Goal: Task Accomplishment & Management: Manage account settings

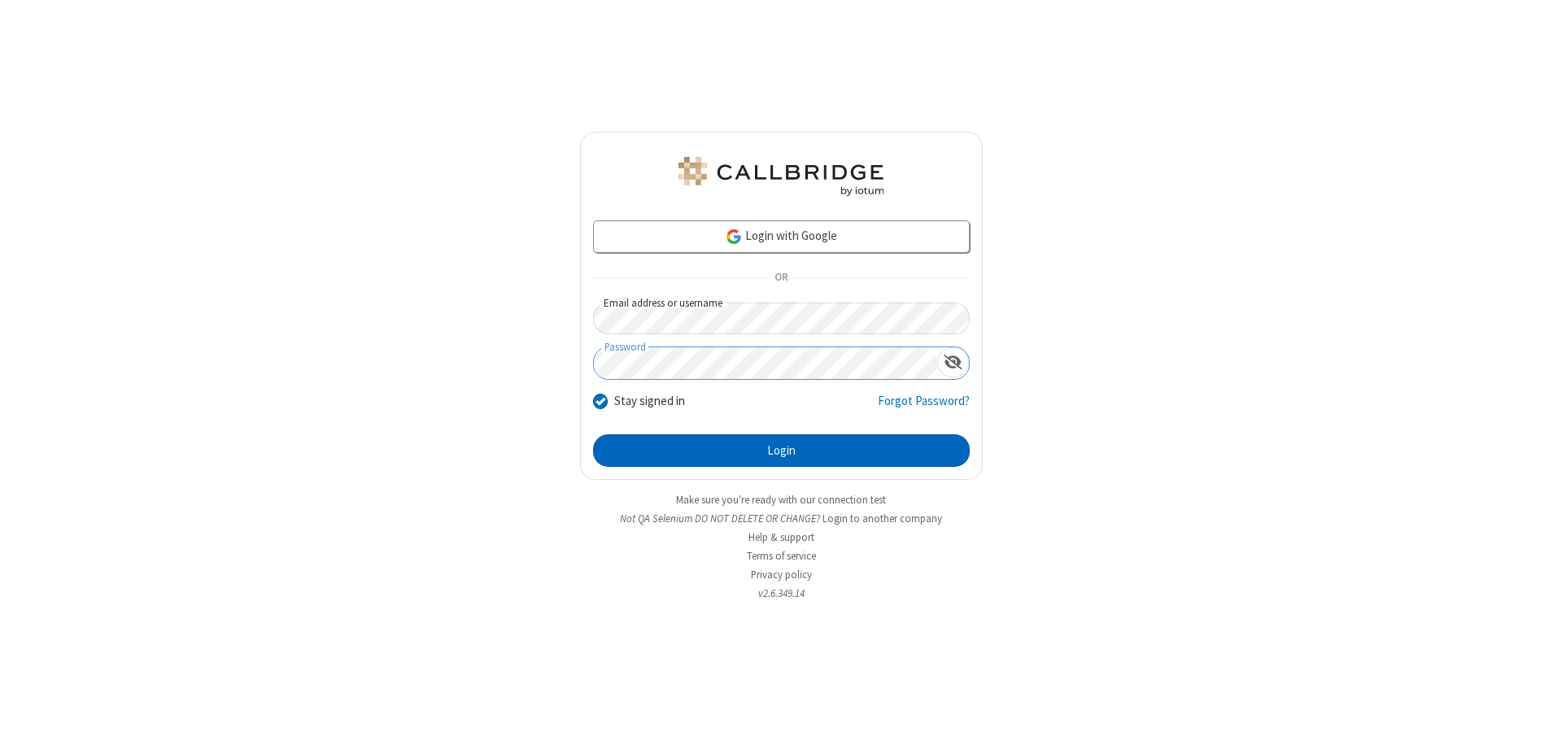
click at [781, 451] on button "Login" at bounding box center [781, 450] width 377 height 33
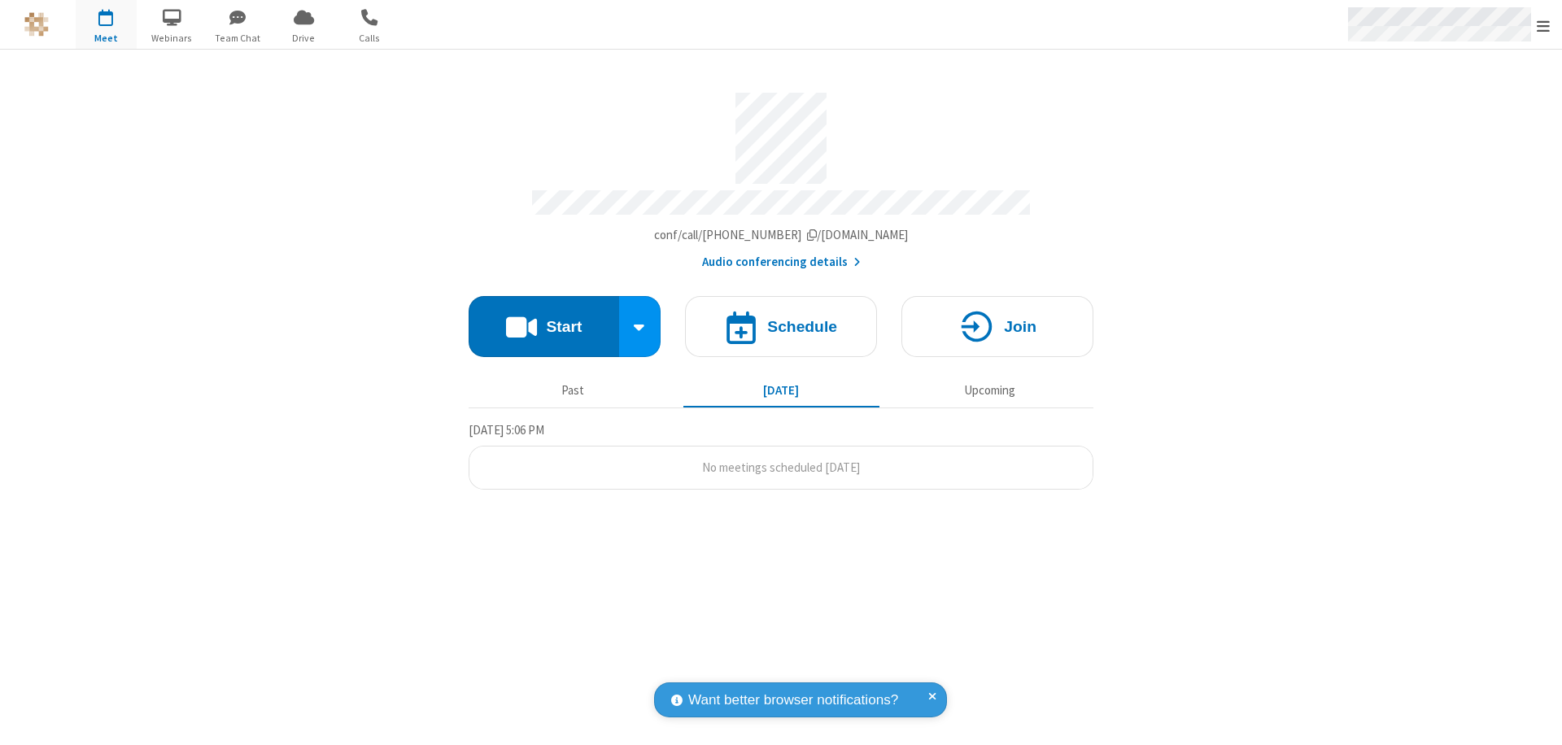
click at [1543, 25] on span "Open menu" at bounding box center [1542, 26] width 13 height 16
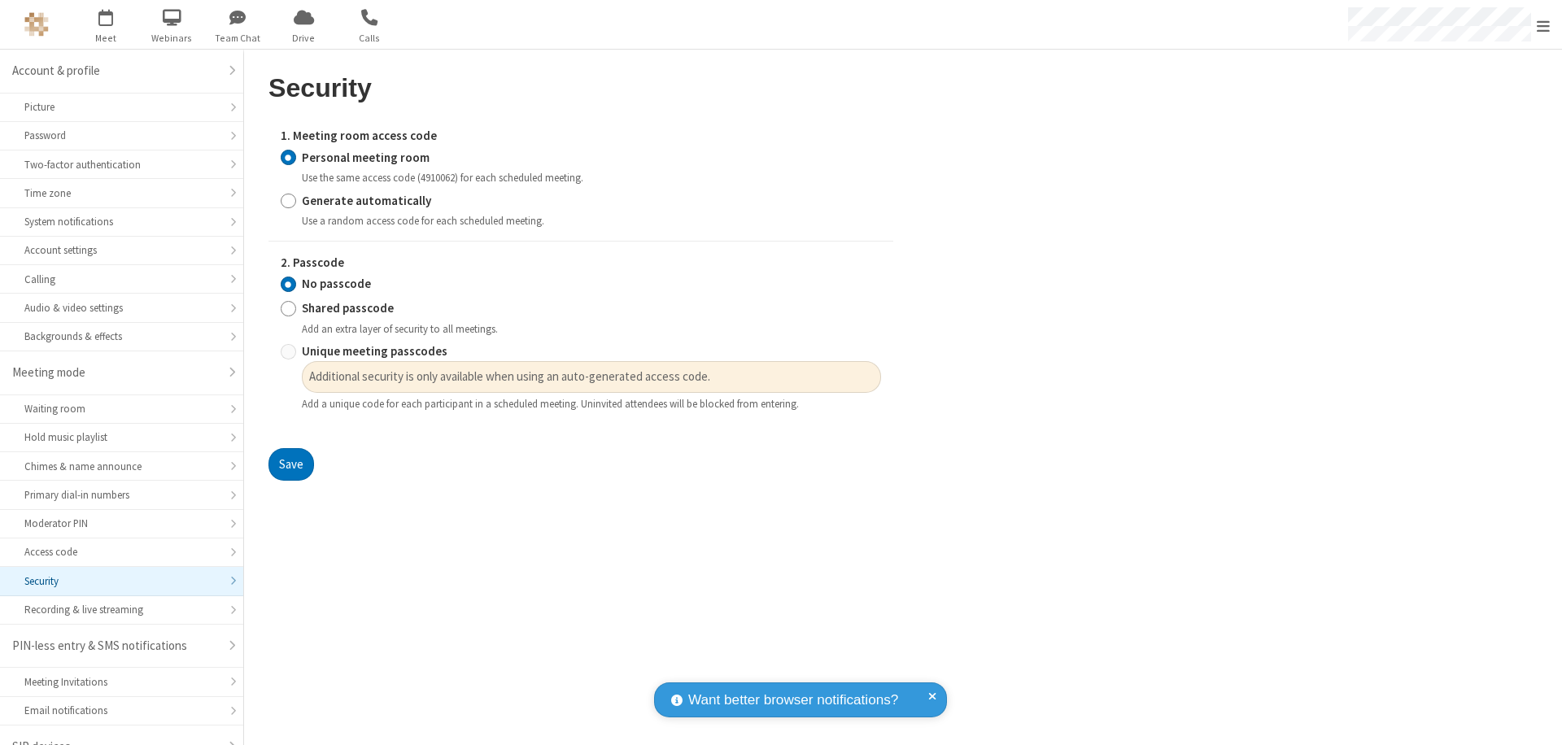
scroll to position [23, 0]
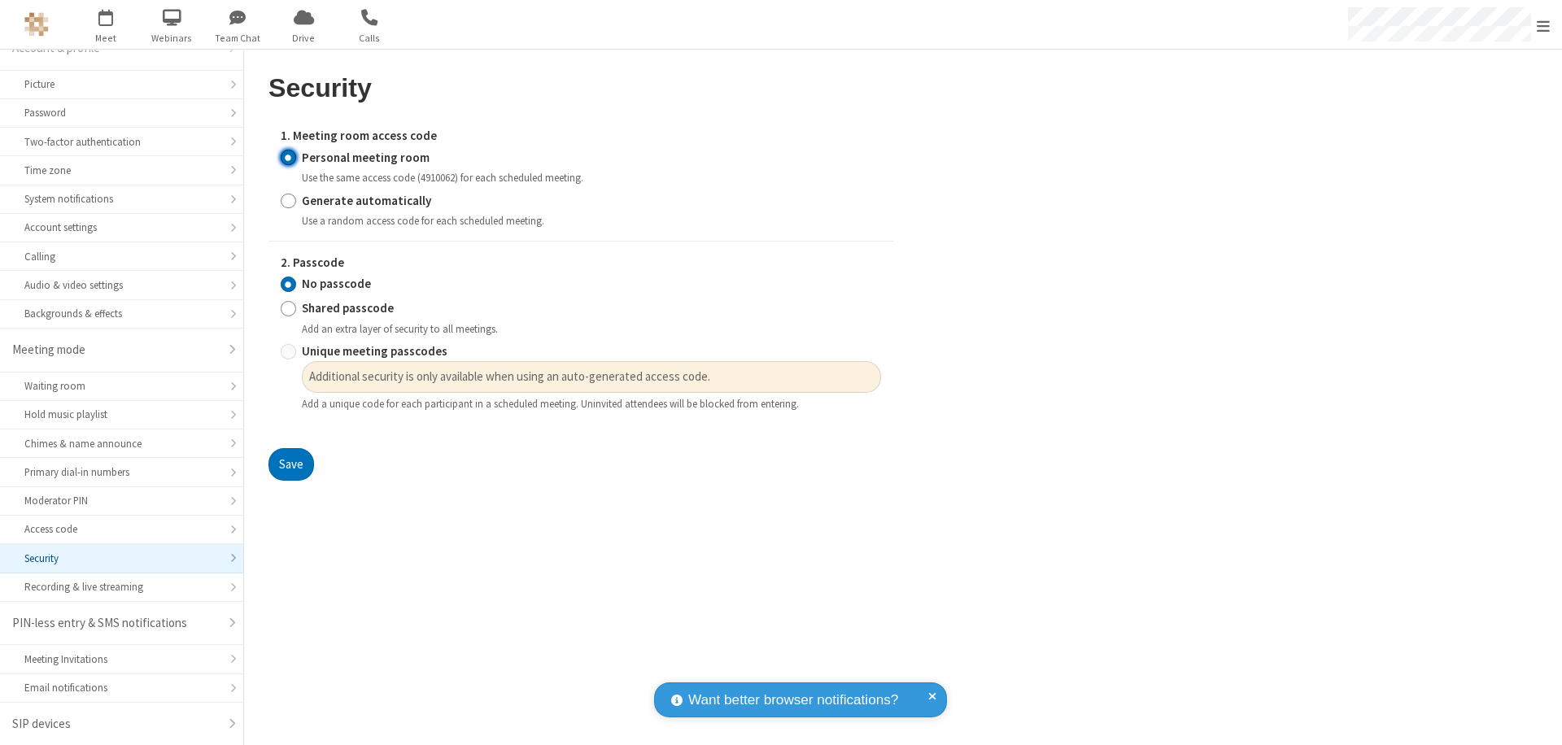
click at [288, 157] on input "Personal meeting room" at bounding box center [288, 157] width 15 height 17
click at [288, 284] on input "No passcode" at bounding box center [288, 284] width 15 height 17
click at [290, 464] on button "Save" at bounding box center [291, 464] width 46 height 33
click at [1543, 25] on span "Open menu" at bounding box center [1542, 26] width 13 height 16
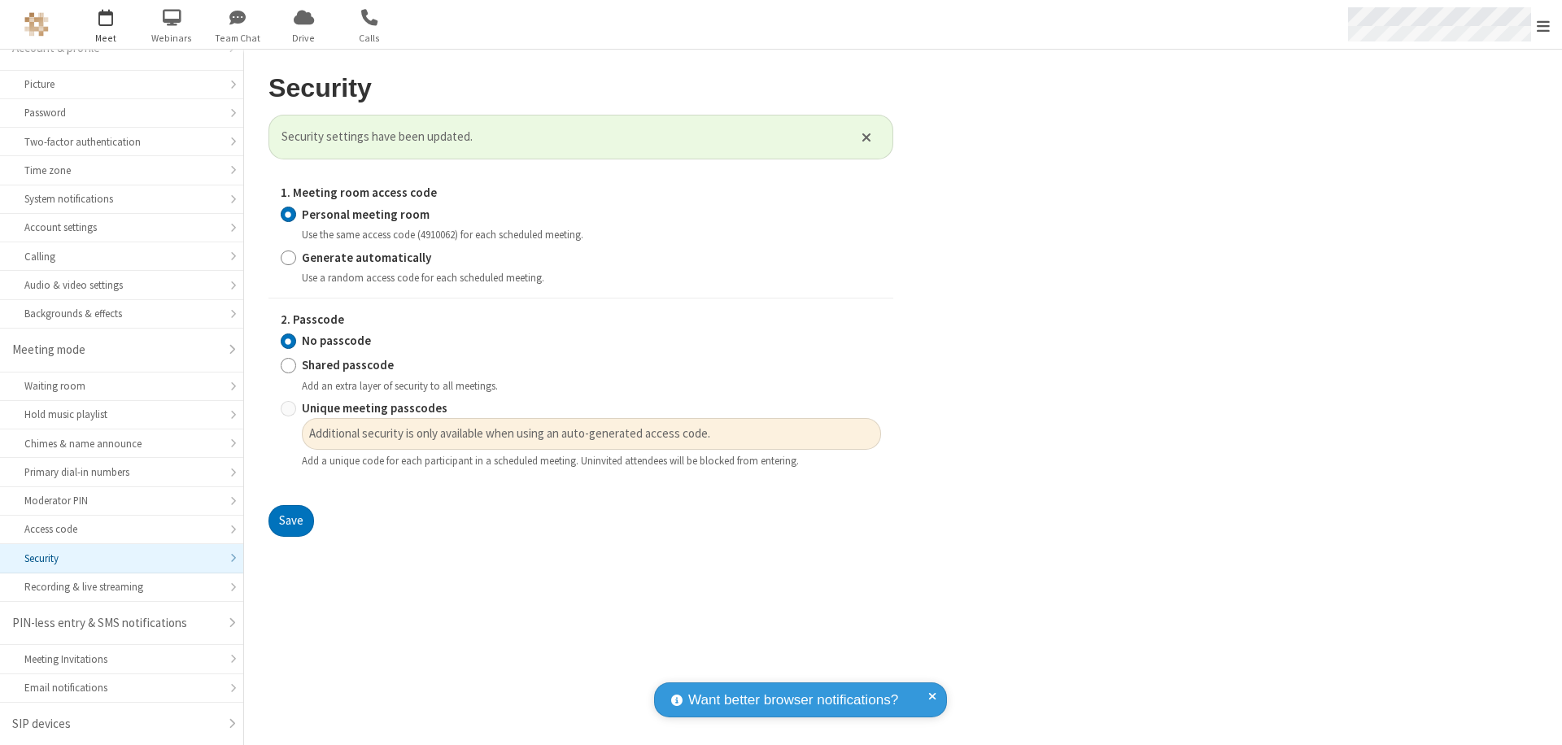
click at [106, 24] on span "button" at bounding box center [106, 17] width 61 height 28
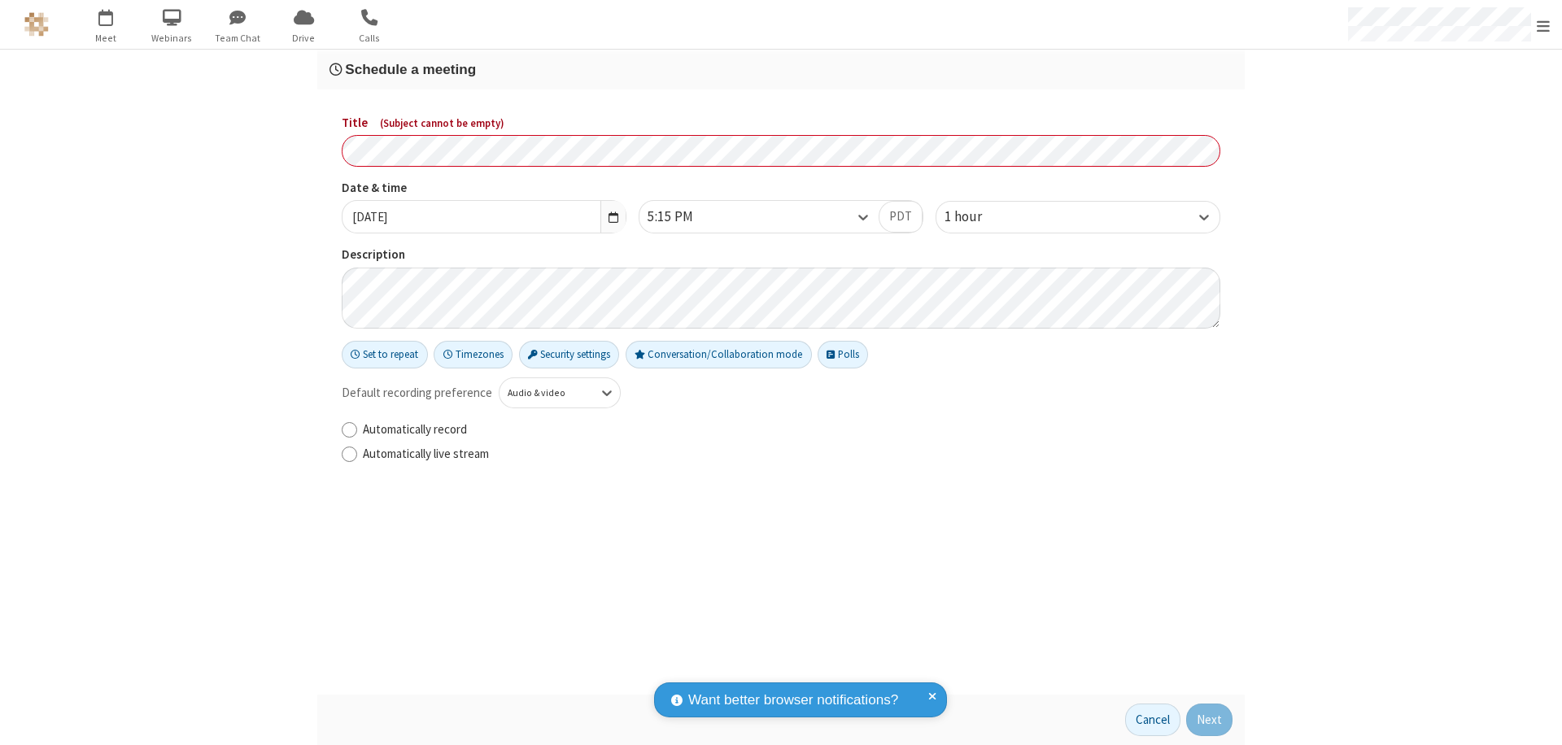
click at [781, 69] on h3 "Schedule a meeting" at bounding box center [780, 69] width 903 height 15
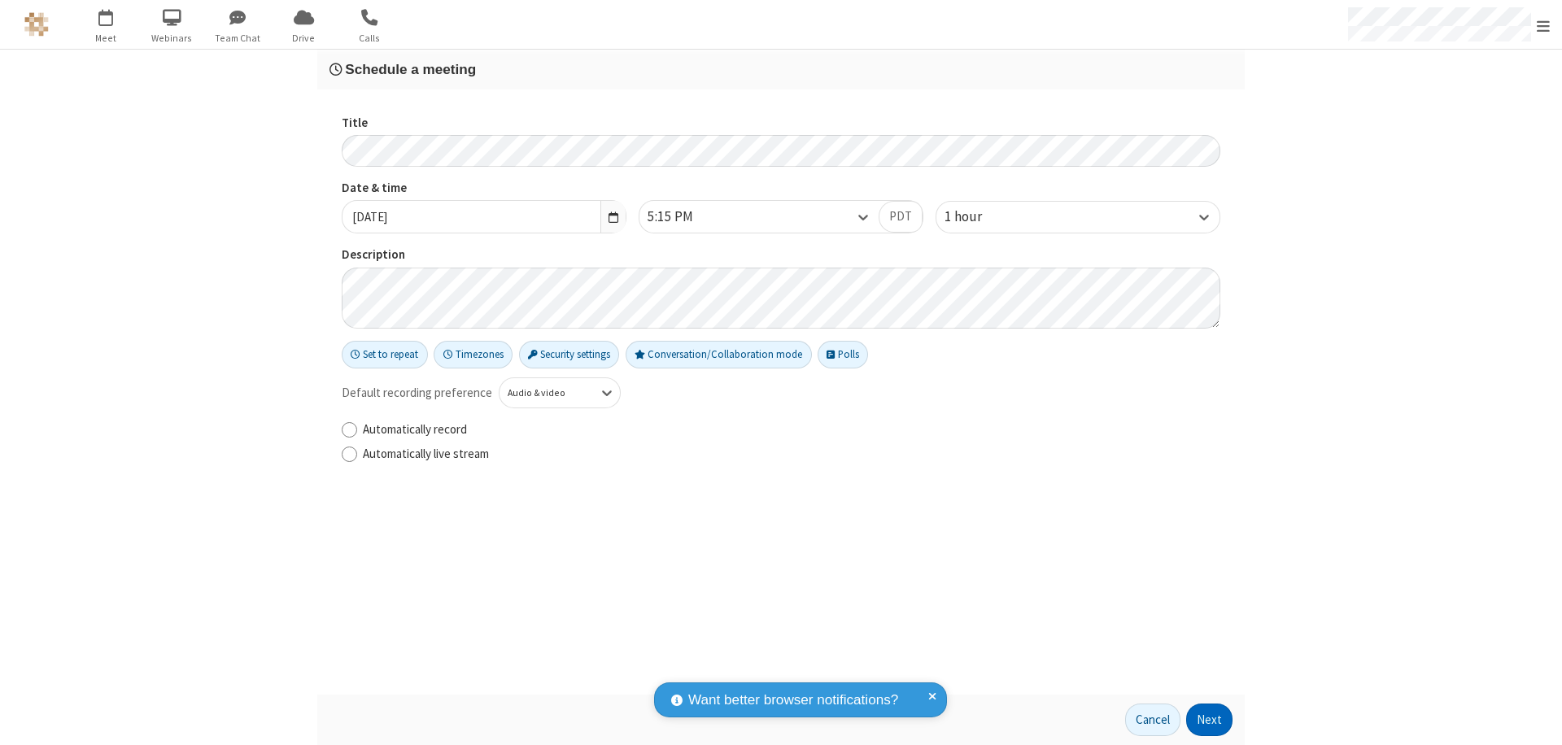
click at [1209, 720] on button "Next" at bounding box center [1209, 720] width 46 height 33
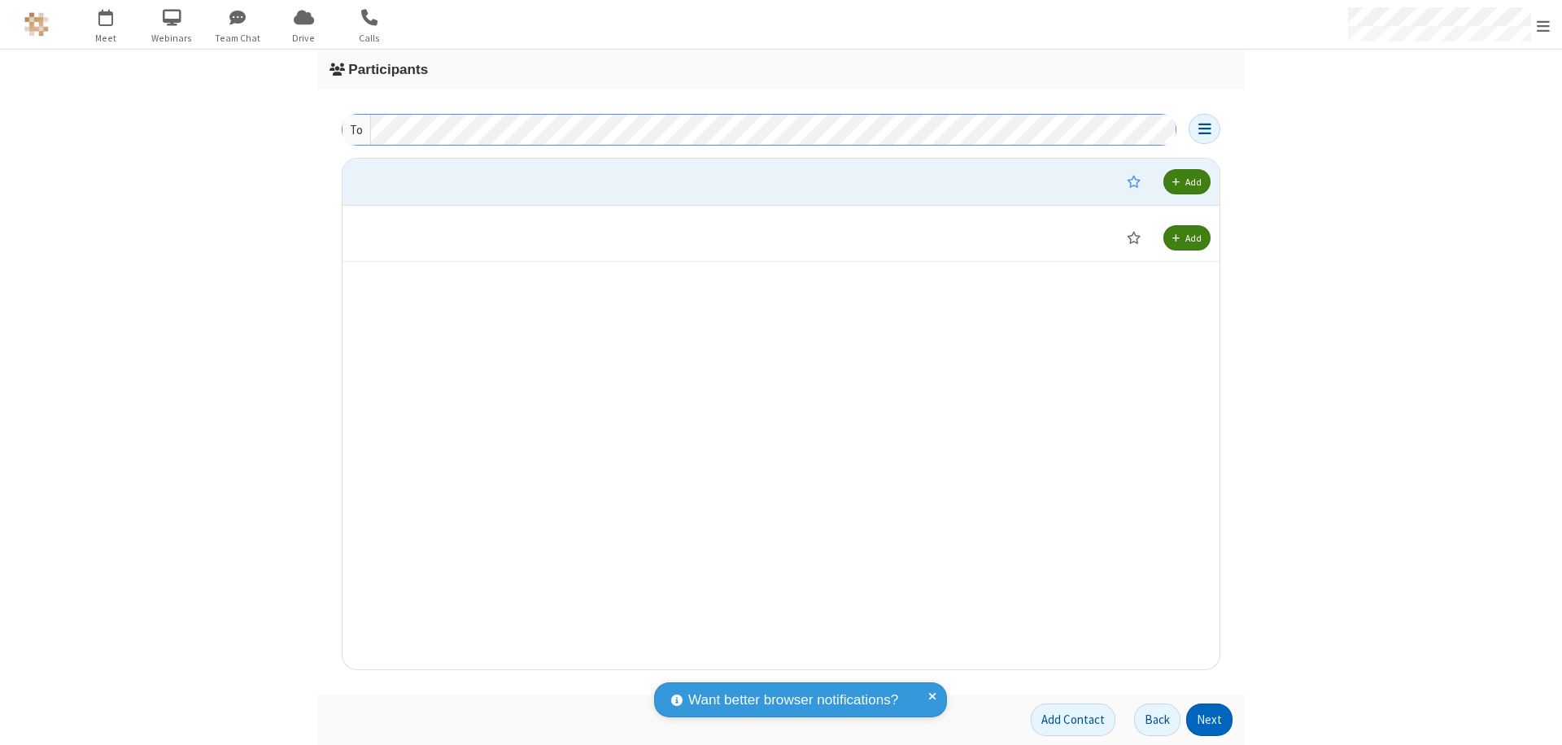
click at [1209, 720] on button "Next" at bounding box center [1209, 720] width 46 height 33
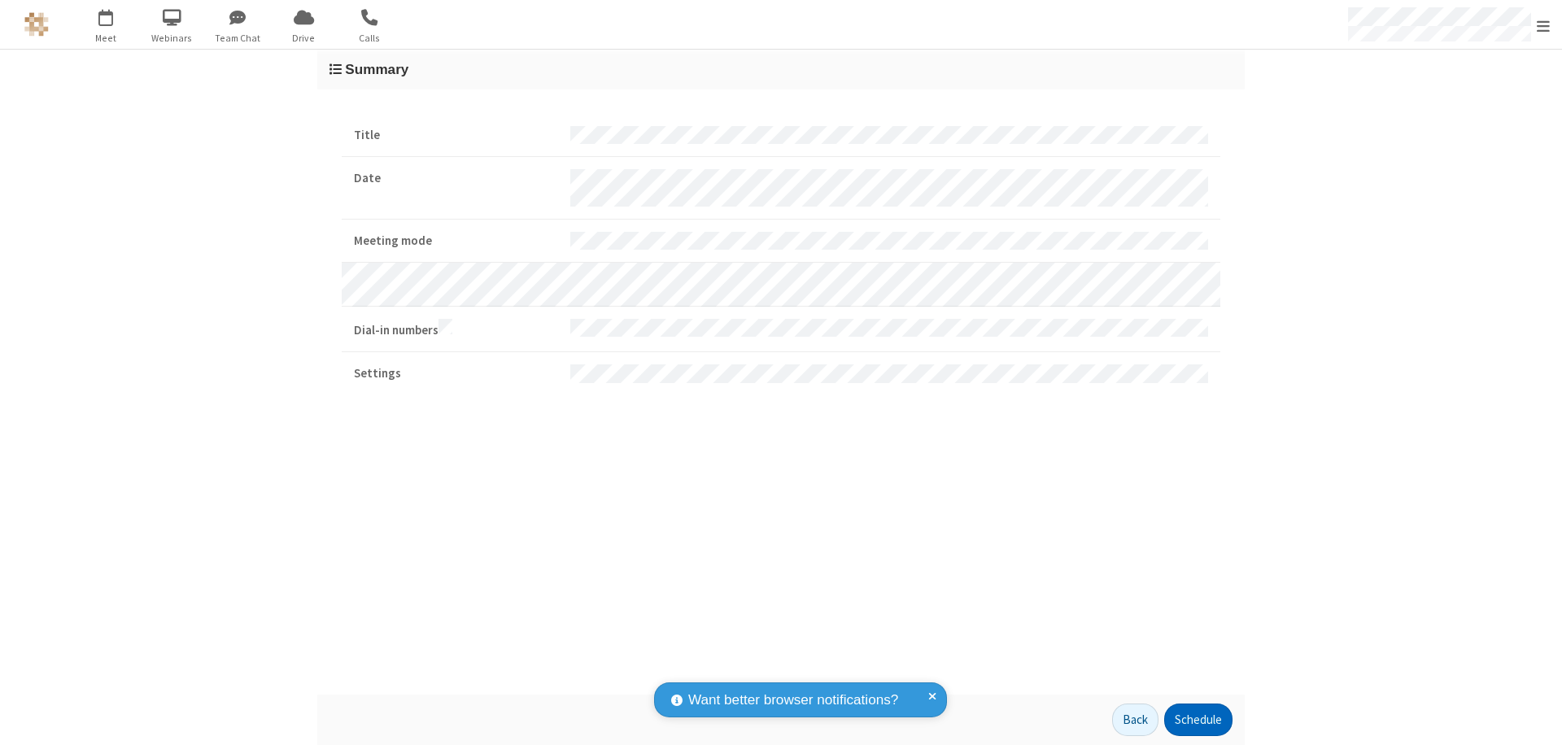
click at [1197, 720] on button "Schedule" at bounding box center [1198, 720] width 68 height 33
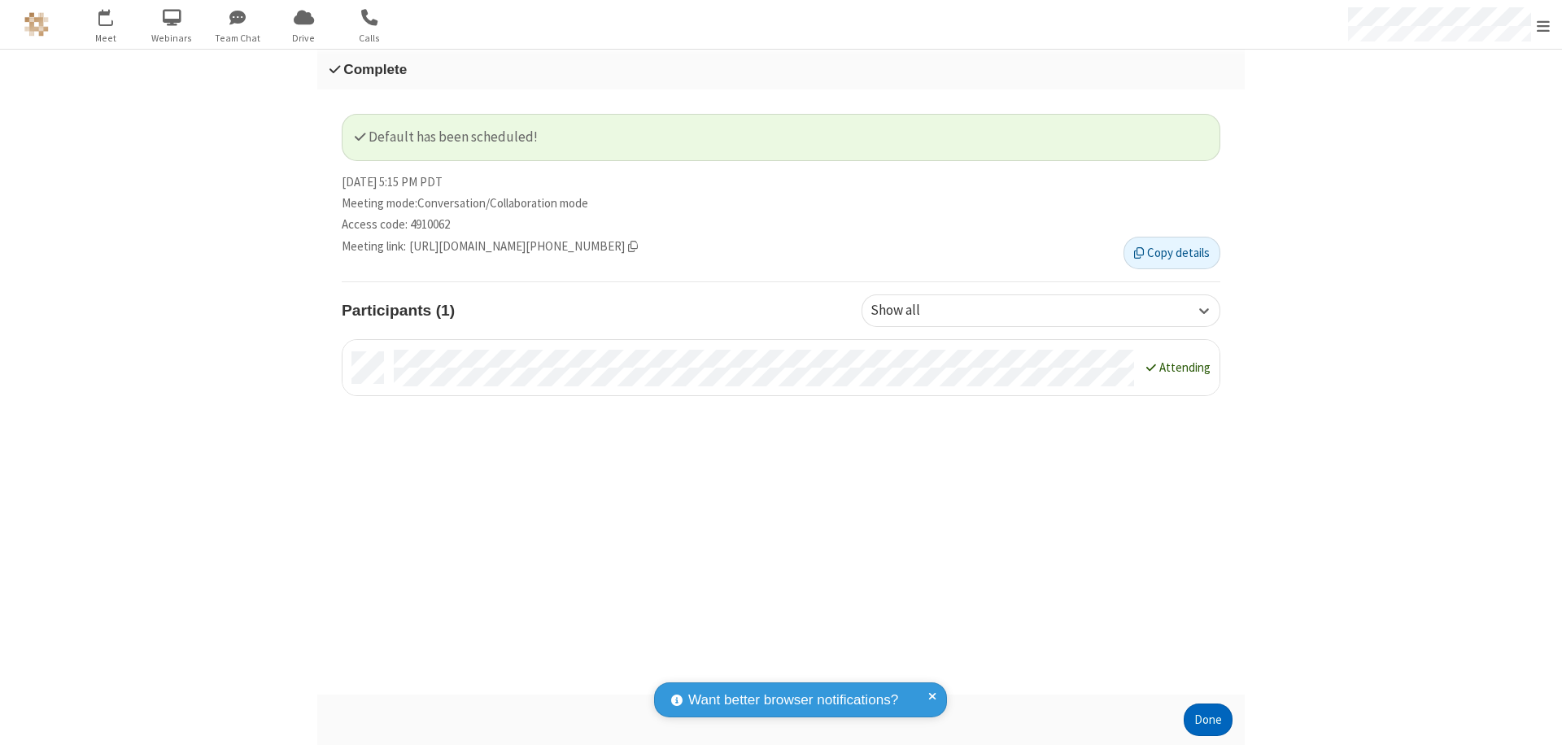
click at [1208, 720] on button "Done" at bounding box center [1207, 720] width 49 height 33
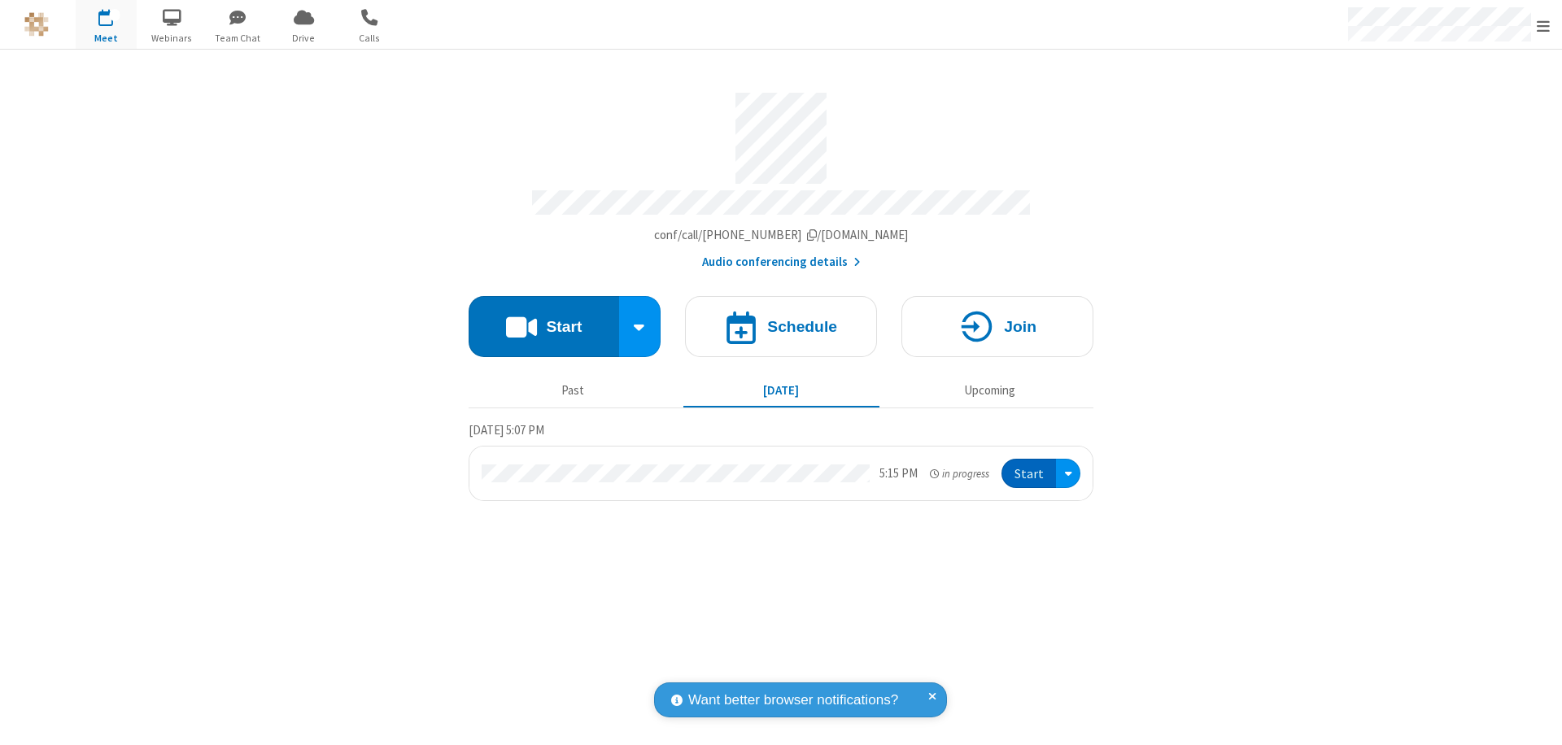
click at [1030, 466] on button "Start" at bounding box center [1028, 474] width 54 height 30
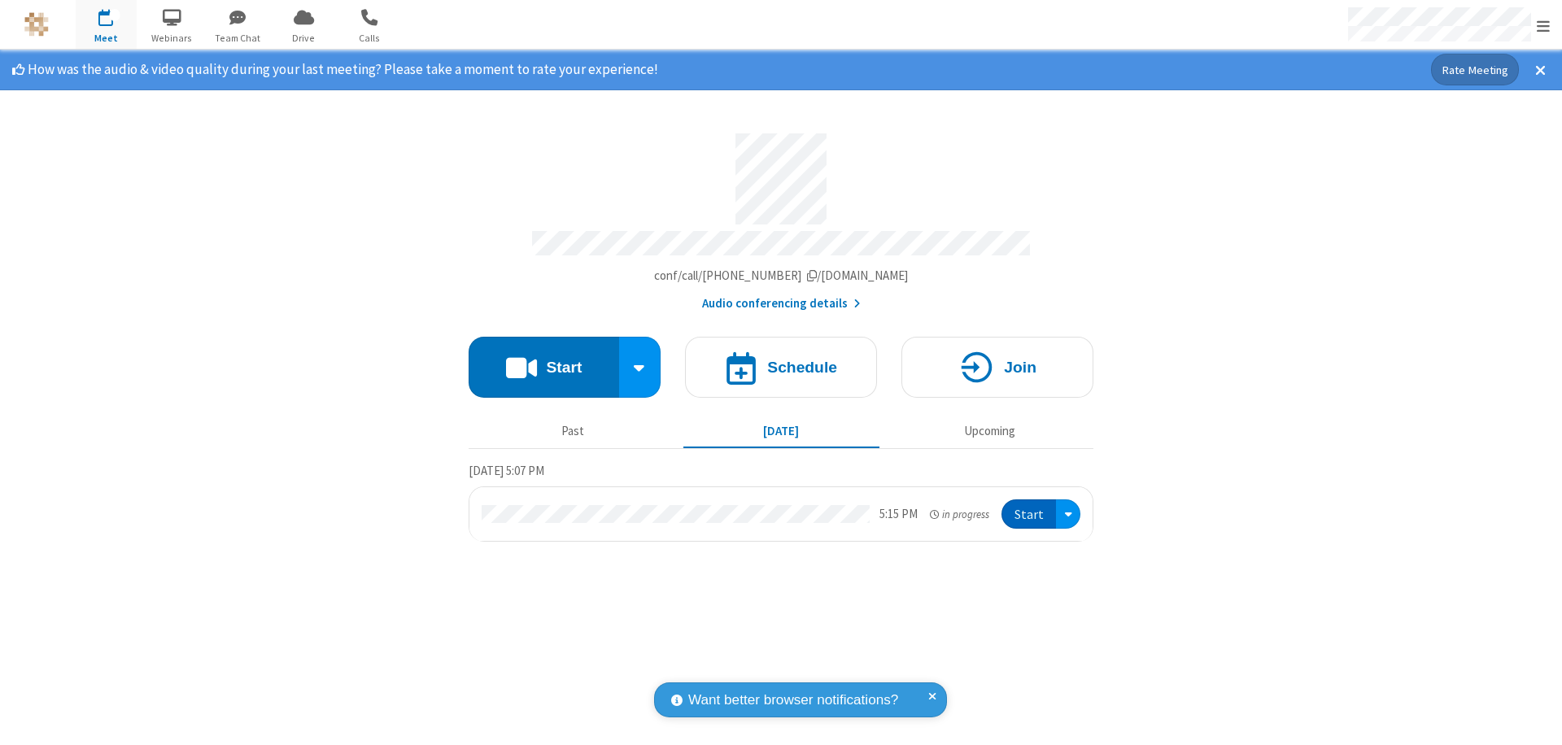
click at [1543, 25] on span "Open menu" at bounding box center [1542, 26] width 13 height 16
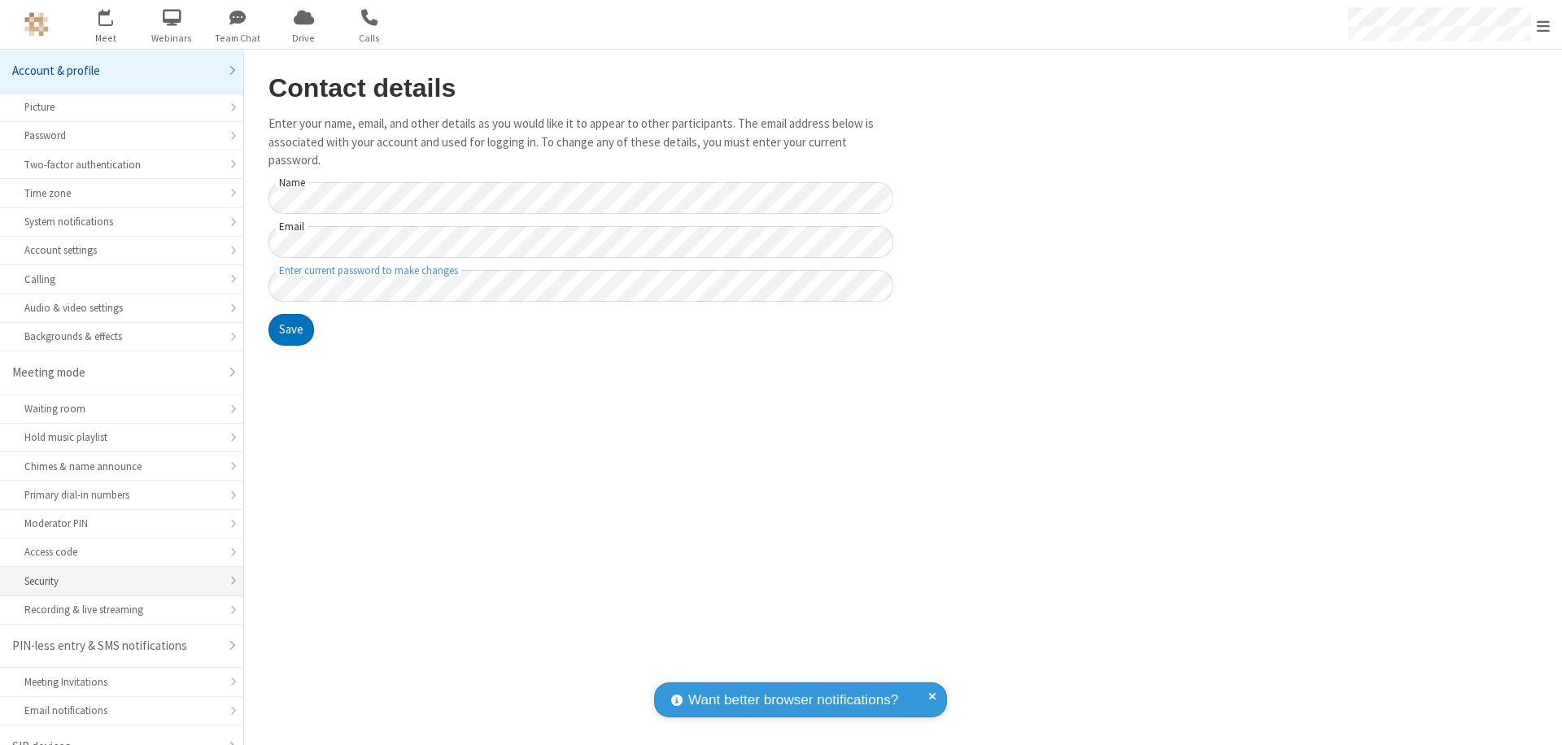
click at [115, 573] on div "Security" at bounding box center [121, 580] width 194 height 15
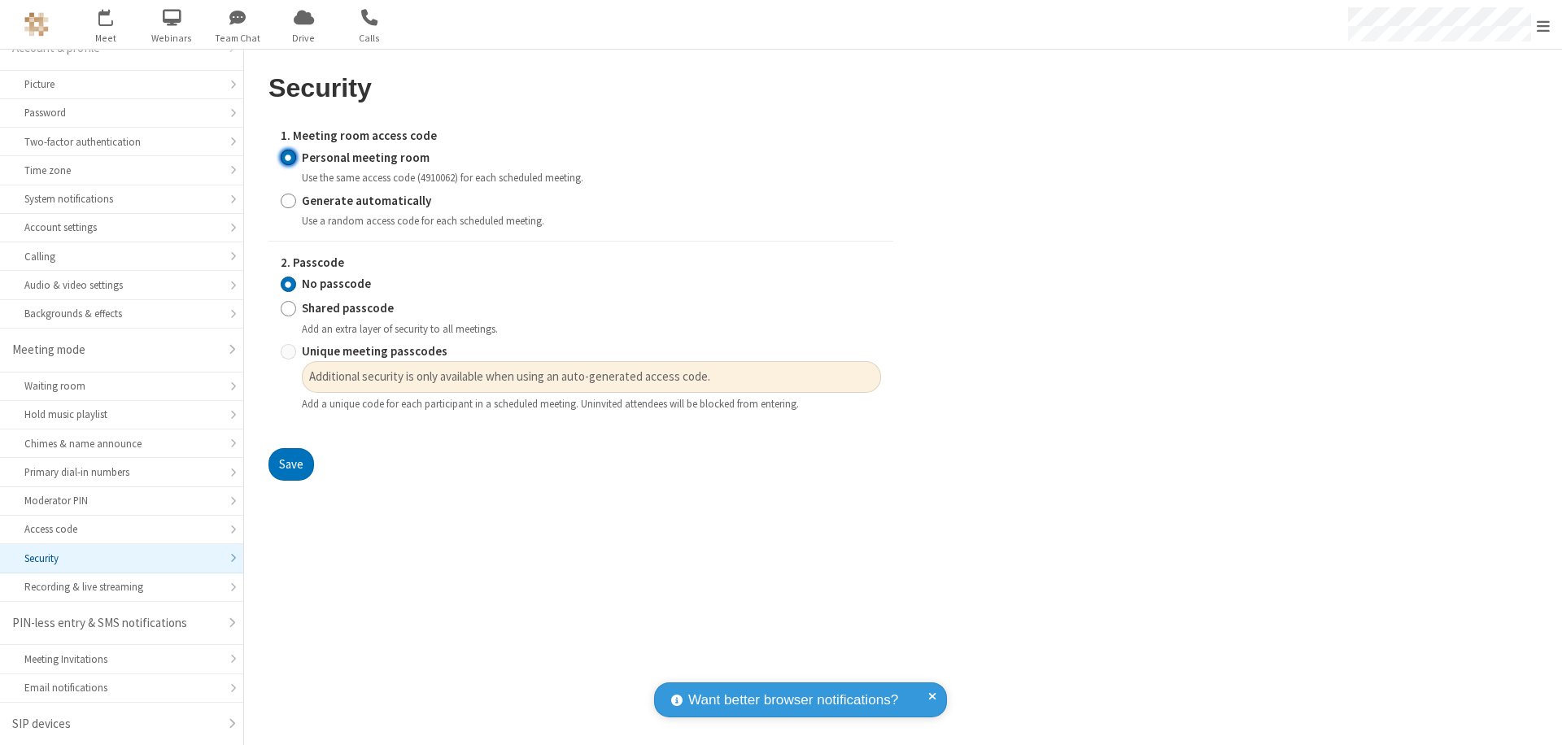
click at [288, 157] on input "Personal meeting room" at bounding box center [288, 157] width 15 height 17
click at [288, 284] on input "No passcode" at bounding box center [288, 284] width 15 height 17
click at [290, 464] on button "Save" at bounding box center [291, 464] width 46 height 33
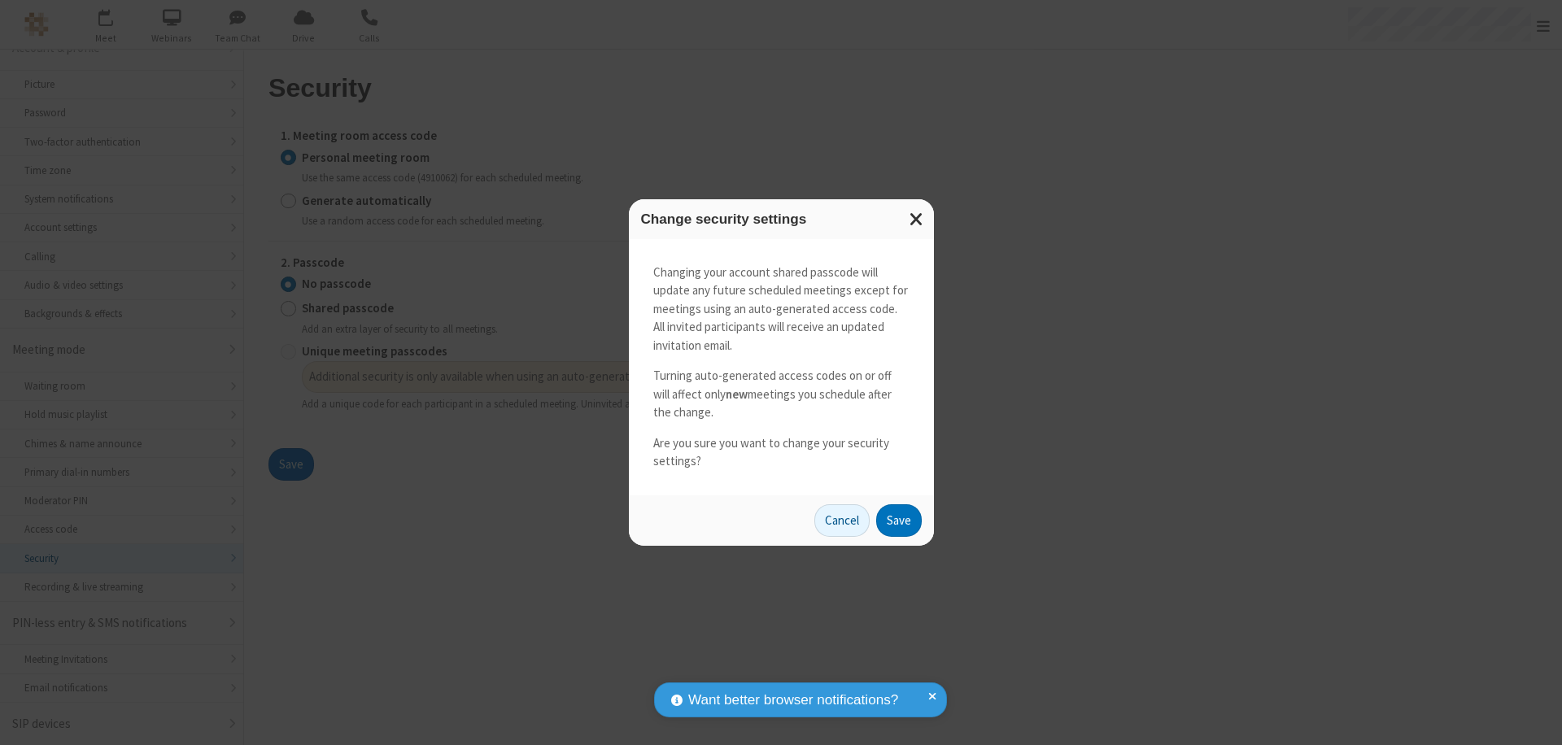
click at [898, 520] on button "Save" at bounding box center [899, 520] width 46 height 33
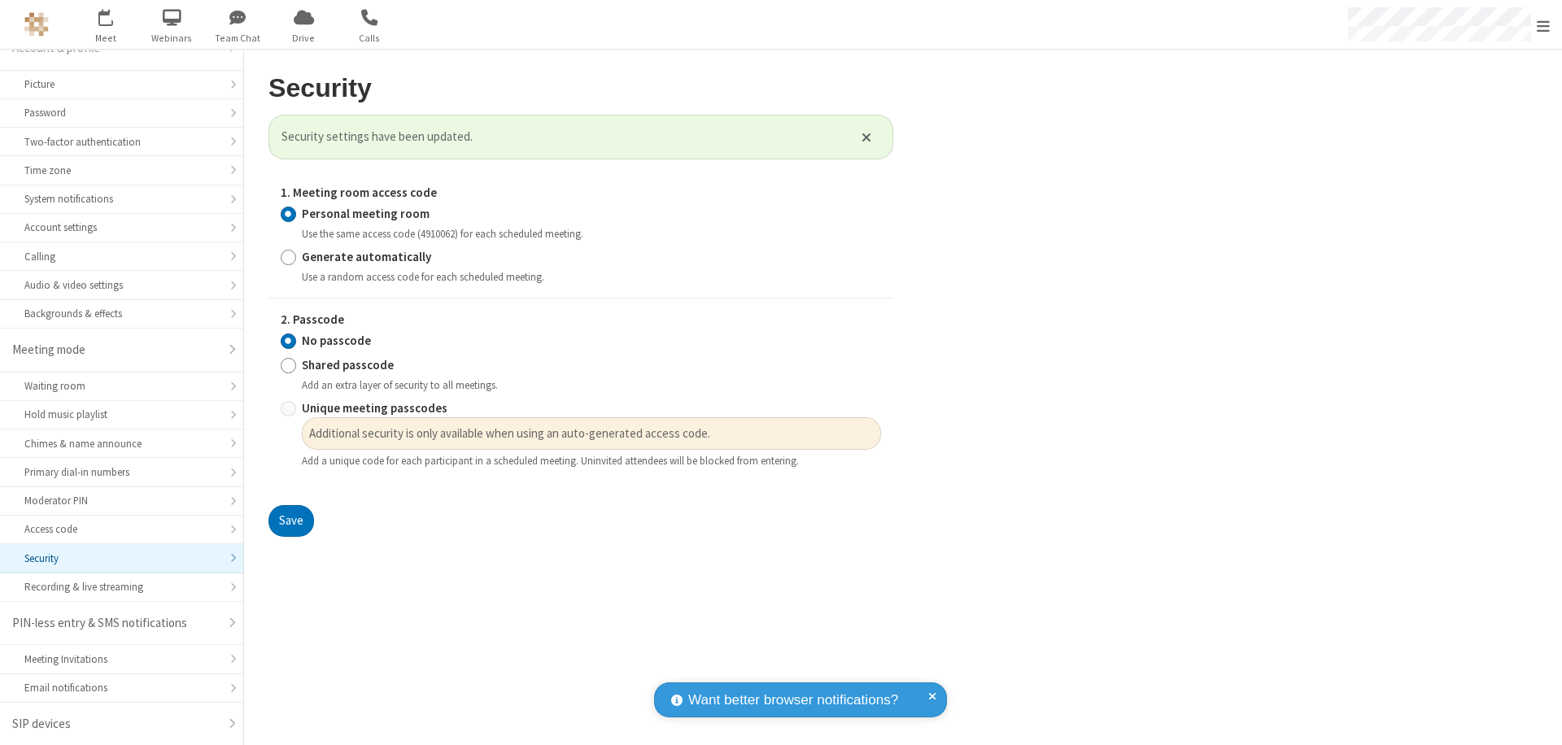
click at [1543, 24] on span "Open menu" at bounding box center [1542, 26] width 13 height 16
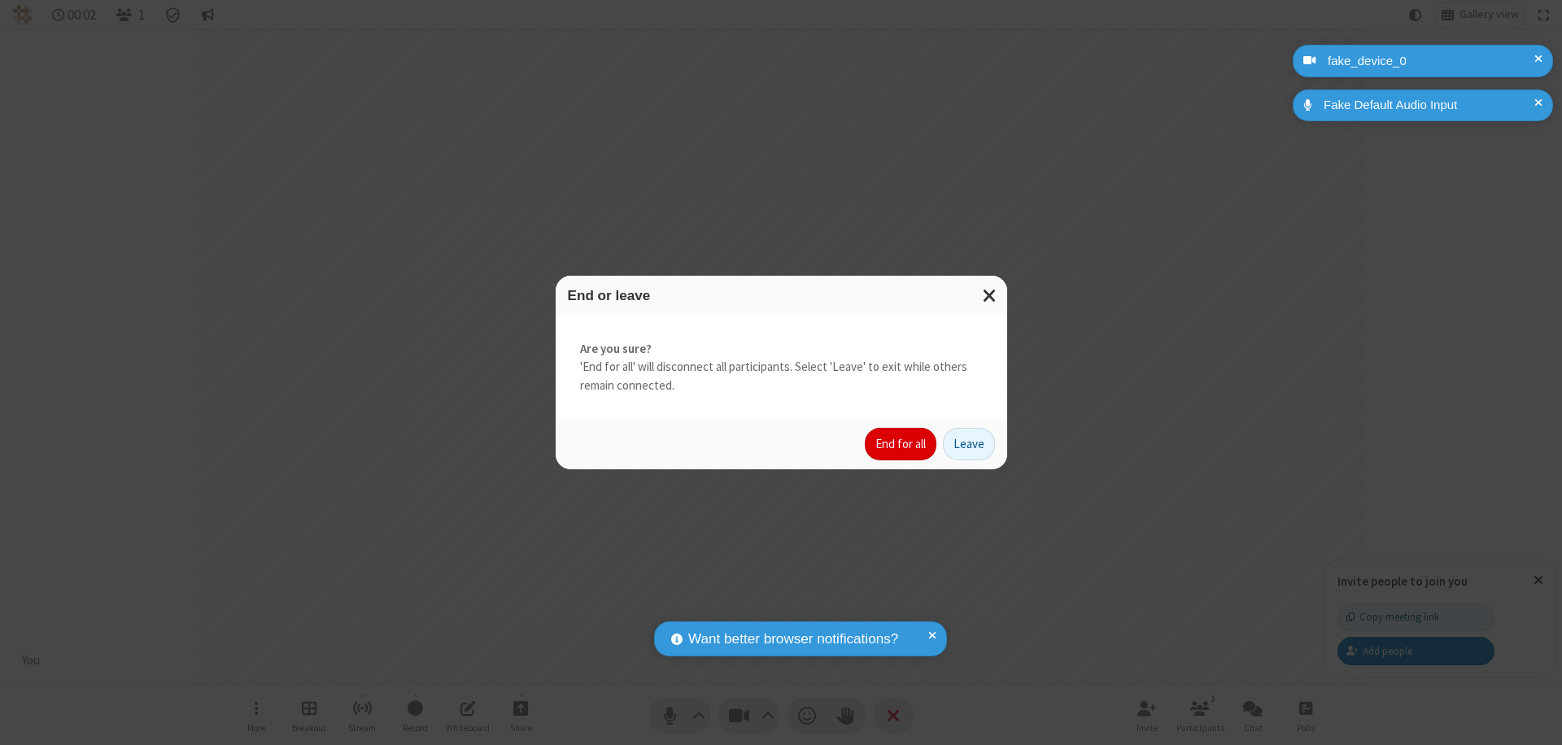
click at [901, 444] on button "End for all" at bounding box center [901, 444] width 72 height 33
